Goal: Information Seeking & Learning: Learn about a topic

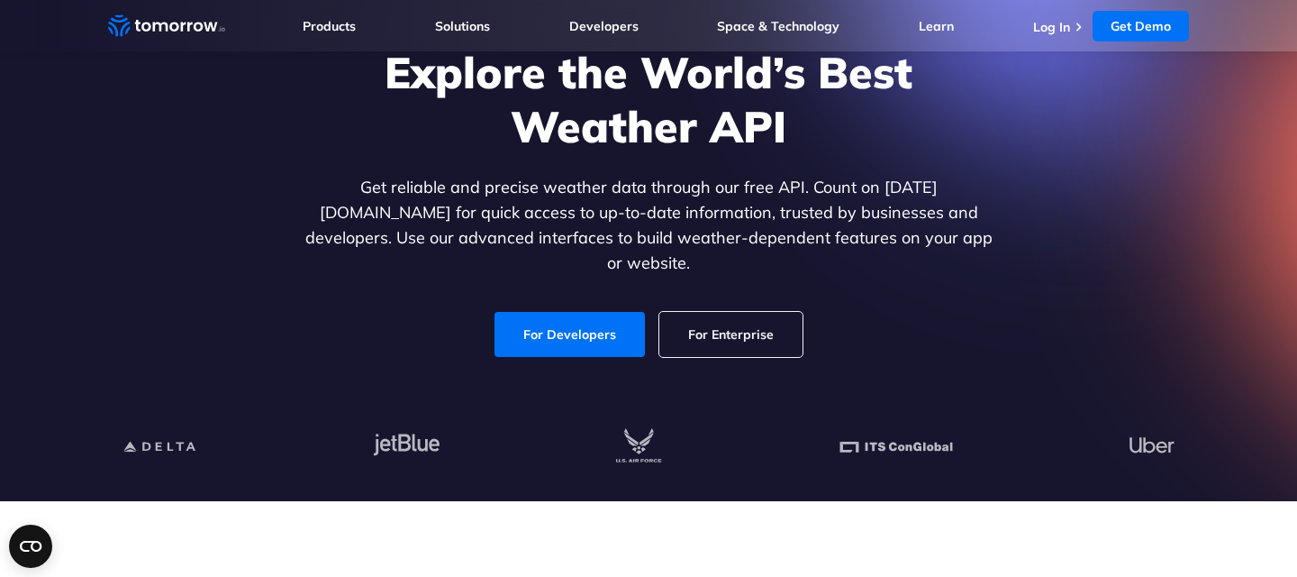
scroll to position [145, 0]
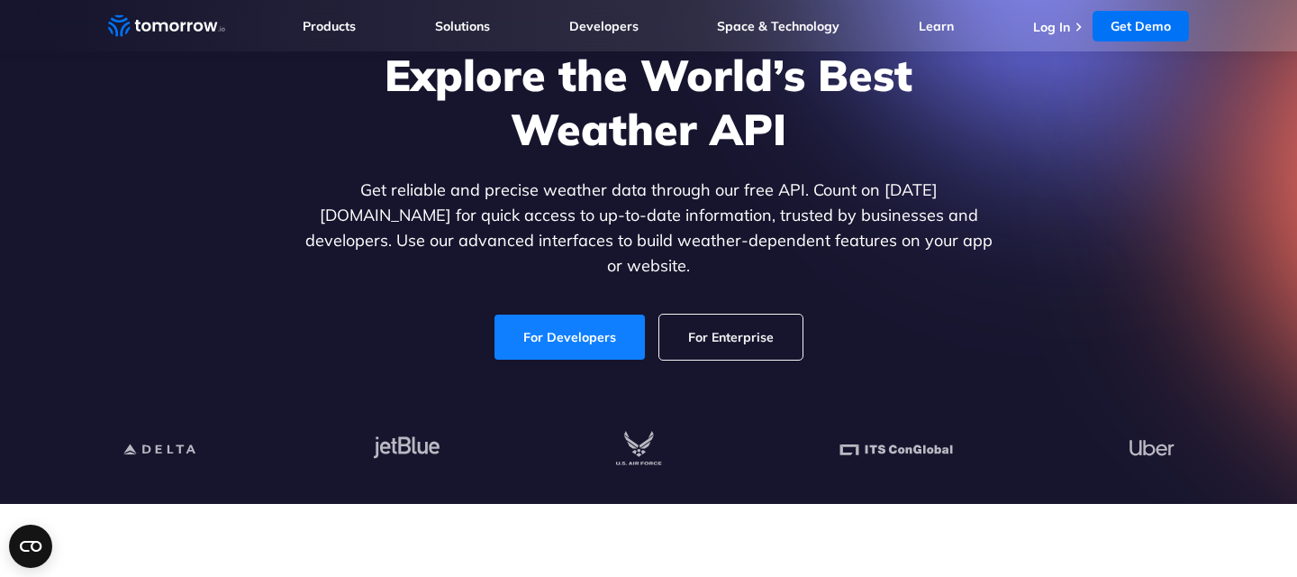
click at [601, 318] on link "For Developers" at bounding box center [570, 336] width 150 height 45
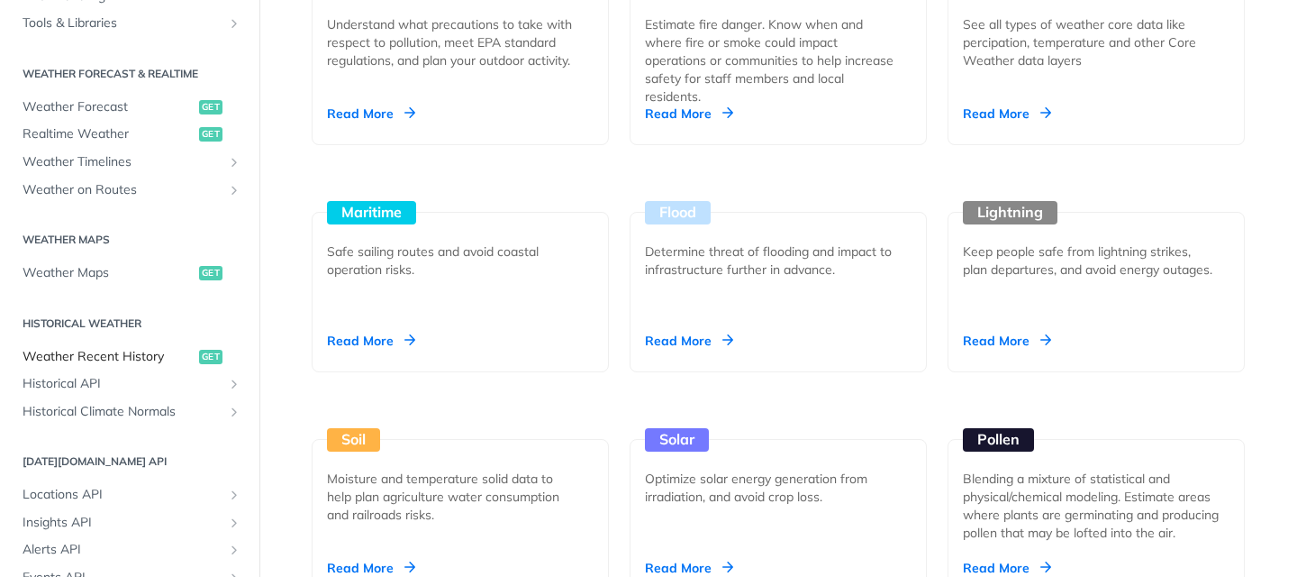
scroll to position [337, 0]
click at [89, 137] on span "Realtime Weather" at bounding box center [109, 135] width 172 height 18
